Goal: Find specific page/section: Find specific page/section

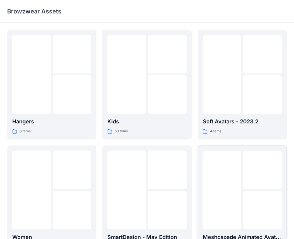
scroll to position [148, 0]
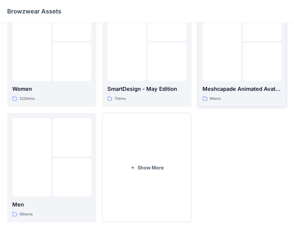
click at [220, 60] on div at bounding box center [221, 41] width 39 height 79
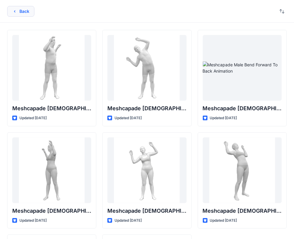
click at [22, 8] on button "Back" at bounding box center [20, 11] width 27 height 11
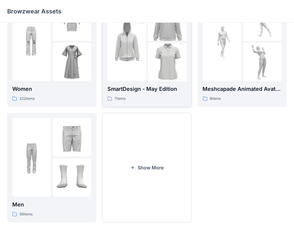
click at [155, 59] on img at bounding box center [167, 62] width 39 height 58
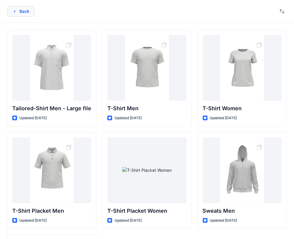
click at [12, 8] on button "Back" at bounding box center [20, 11] width 27 height 11
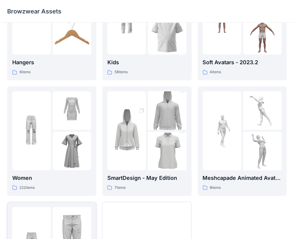
scroll to position [59, 0]
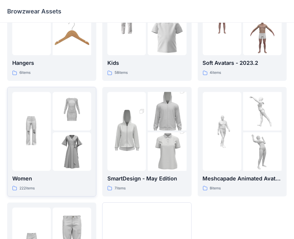
click at [62, 121] on img at bounding box center [72, 111] width 39 height 39
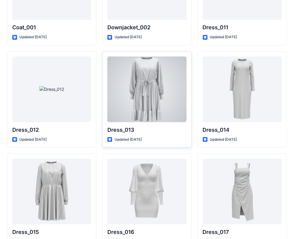
scroll to position [989, 0]
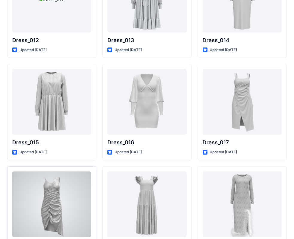
click at [59, 179] on div at bounding box center [51, 204] width 79 height 66
